Goal: Task Accomplishment & Management: Manage account settings

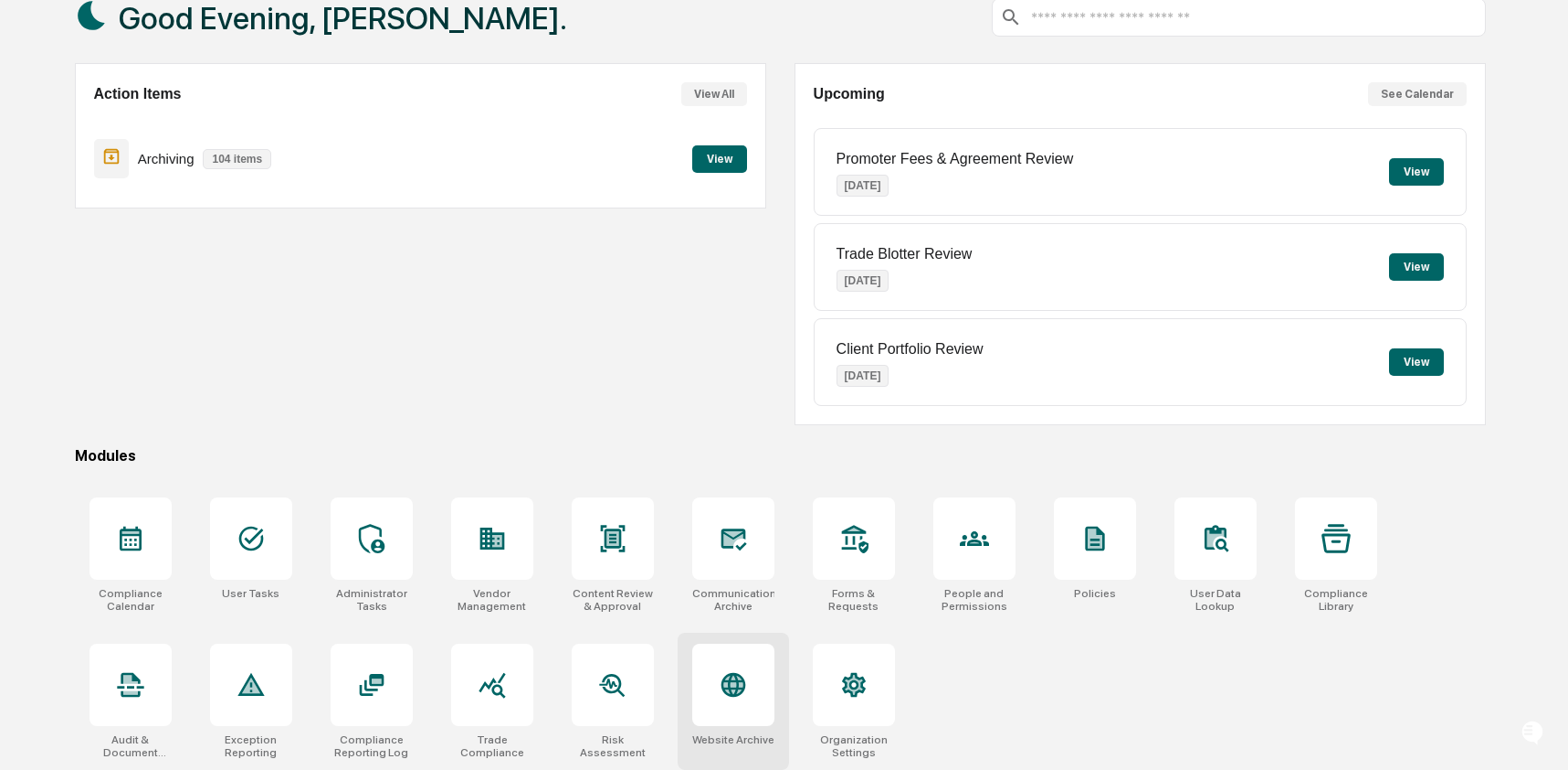
click at [724, 726] on div "Website Archive" at bounding box center [733, 701] width 111 height 137
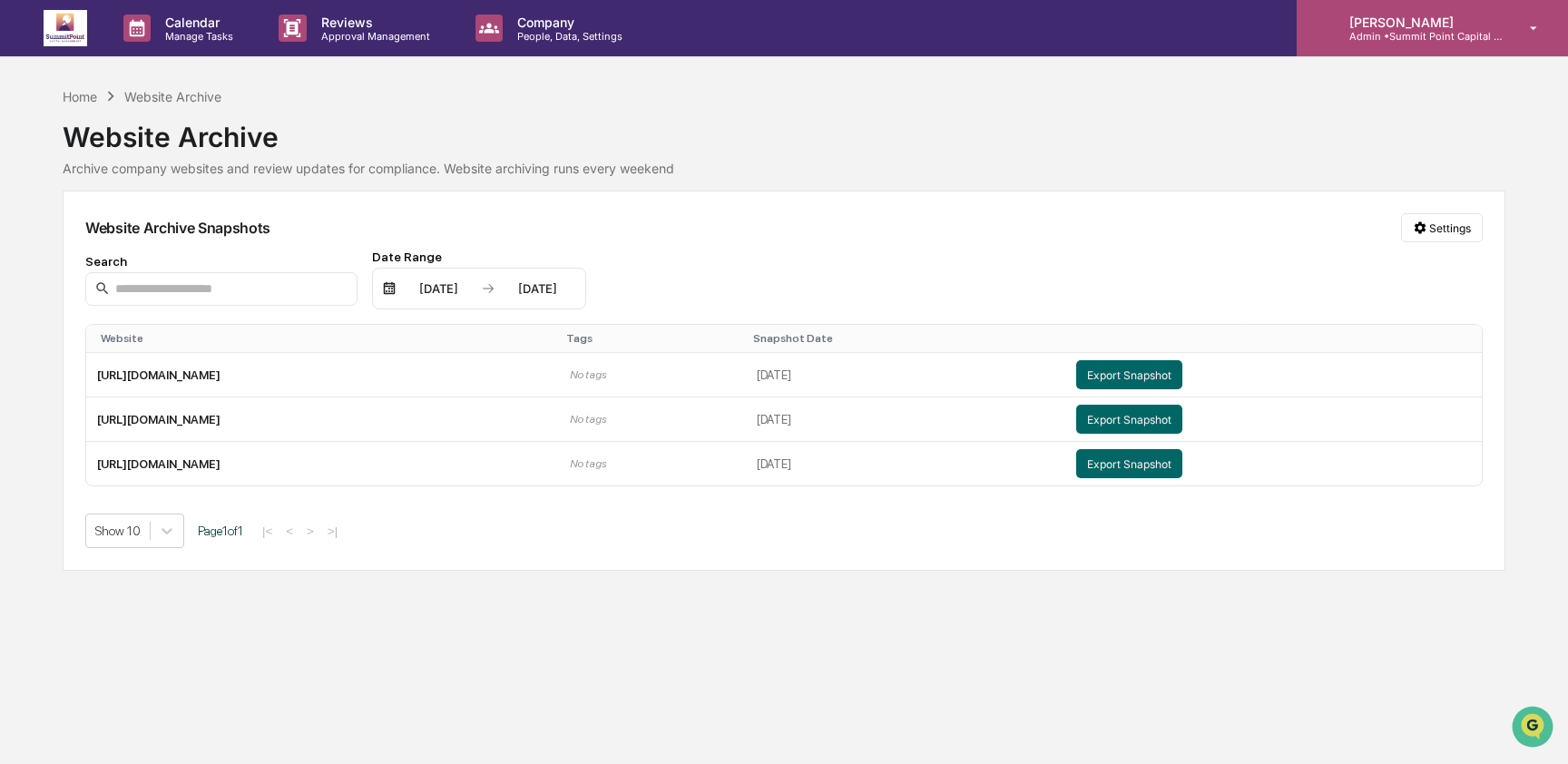
click at [1398, 37] on p "Admin • Summit Point Capital Management" at bounding box center [1419, 35] width 169 height 12
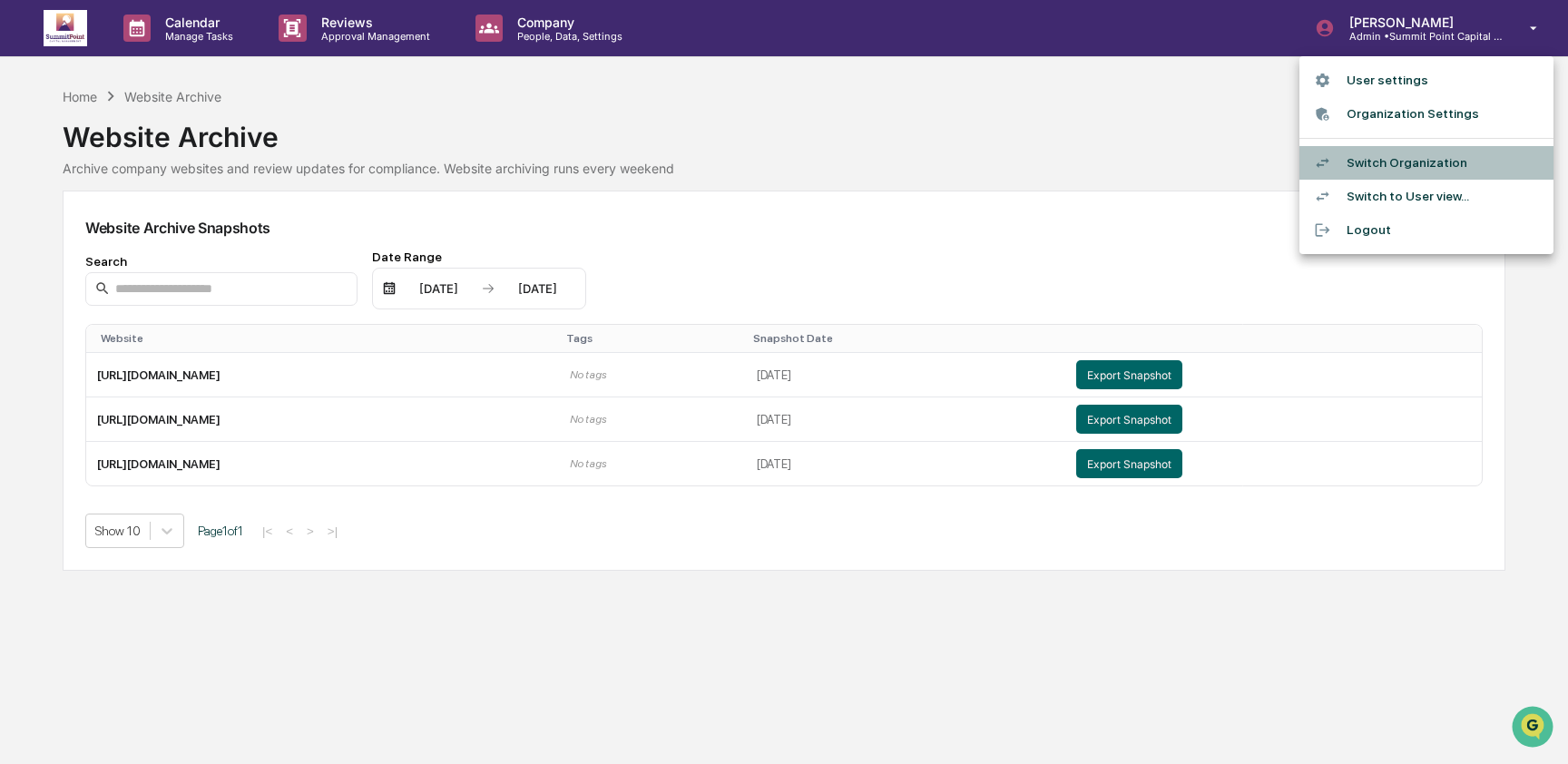
click at [1450, 169] on li "Switch Organization" at bounding box center [1426, 162] width 254 height 33
